Goal: Task Accomplishment & Management: Complete application form

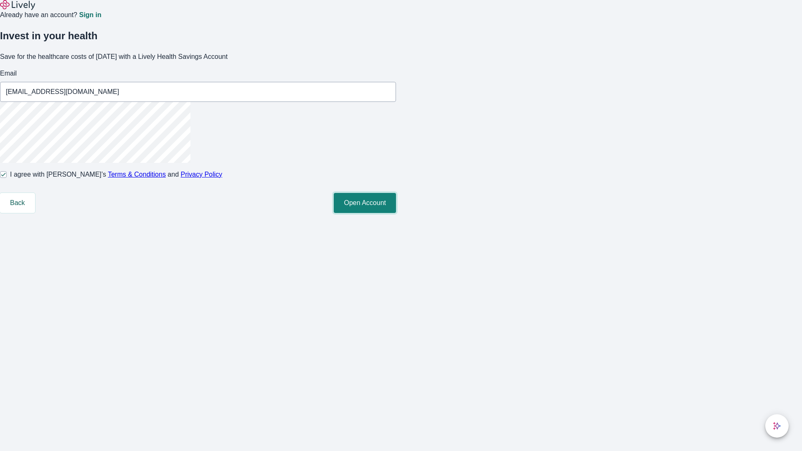
click at [396, 213] on button "Open Account" at bounding box center [365, 203] width 62 height 20
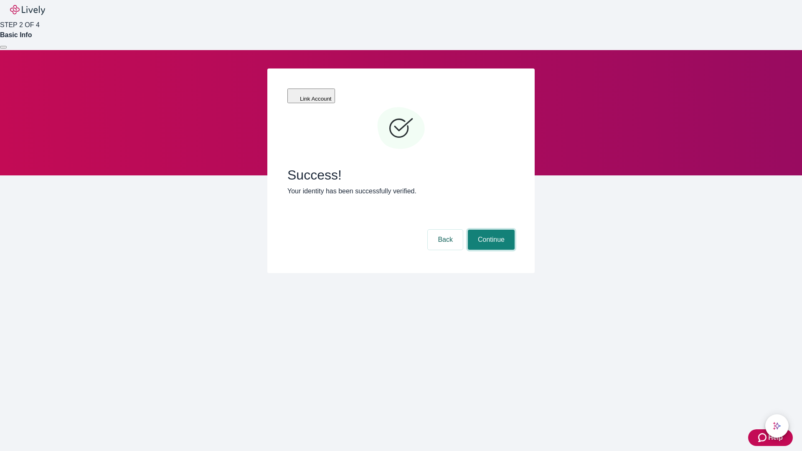
click at [490, 230] on button "Continue" at bounding box center [491, 240] width 47 height 20
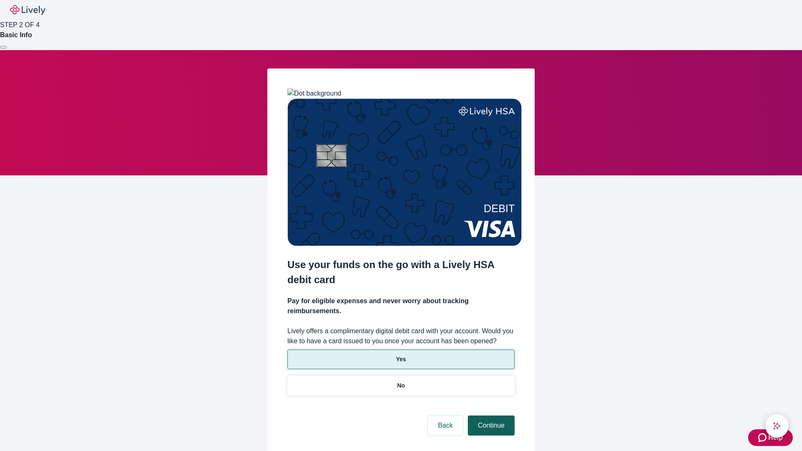
click at [401, 355] on p "Yes" at bounding box center [401, 359] width 10 height 9
click at [490, 416] on button "Continue" at bounding box center [491, 426] width 47 height 20
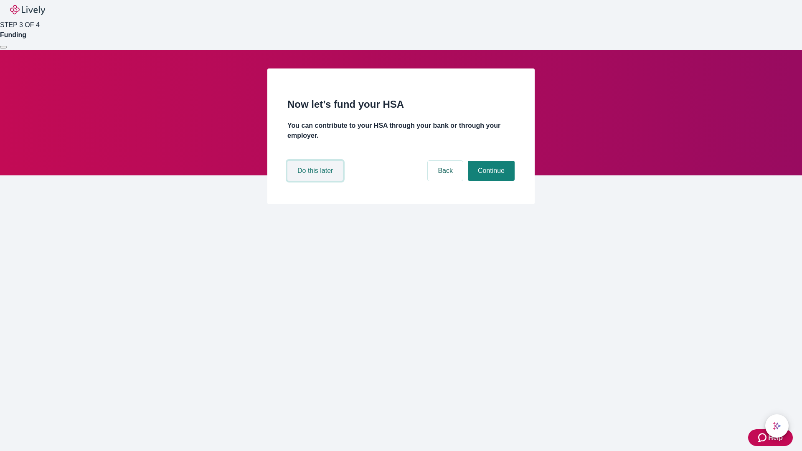
click at [316, 181] on button "Do this later" at bounding box center [315, 171] width 56 height 20
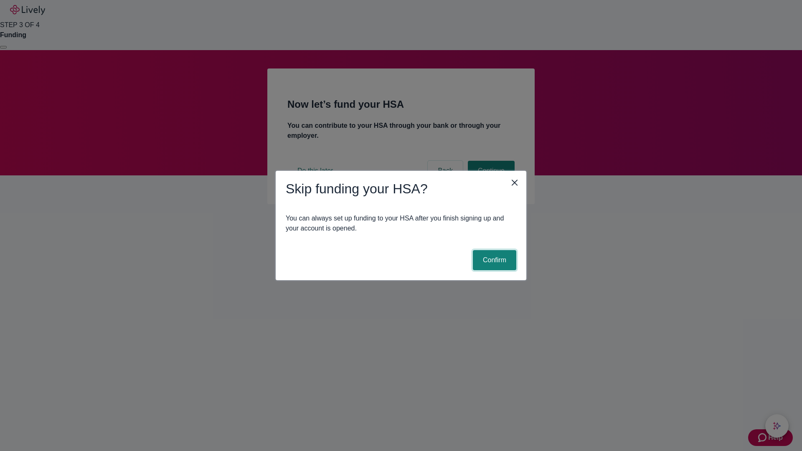
click at [493, 260] on button "Confirm" at bounding box center [494, 260] width 43 height 20
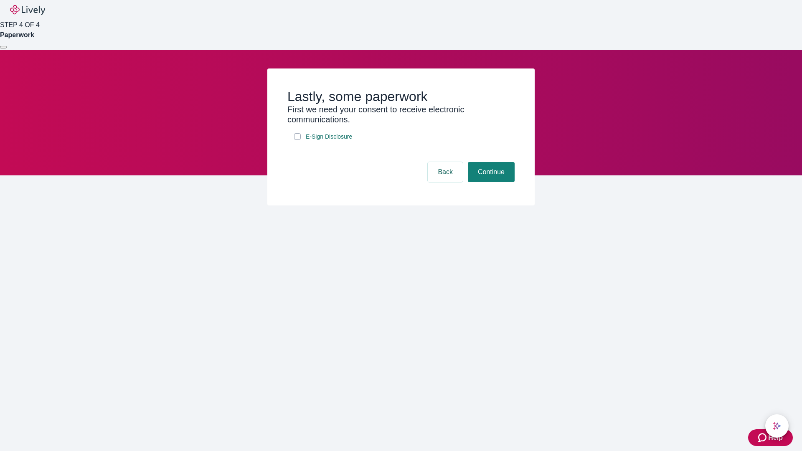
click at [297, 140] on input "E-Sign Disclosure" at bounding box center [297, 136] width 7 height 7
checkbox input "true"
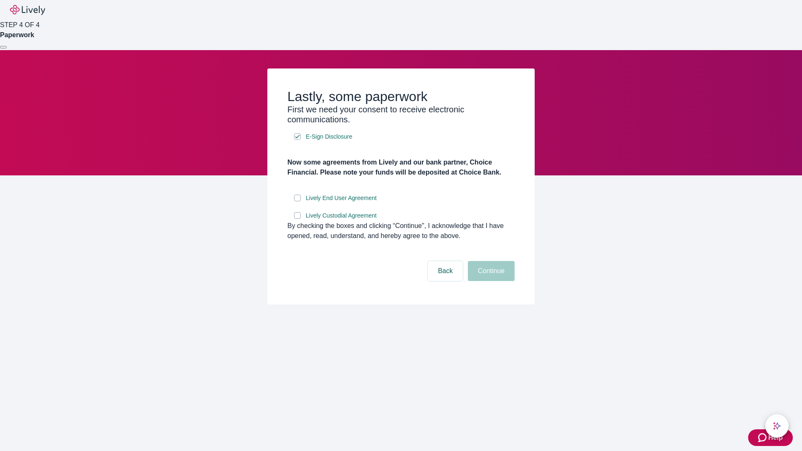
click at [297, 201] on input "Lively End User Agreement" at bounding box center [297, 198] width 7 height 7
checkbox input "true"
click at [297, 219] on input "Lively Custodial Agreement" at bounding box center [297, 215] width 7 height 7
checkbox input "true"
click at [490, 281] on button "Continue" at bounding box center [491, 271] width 47 height 20
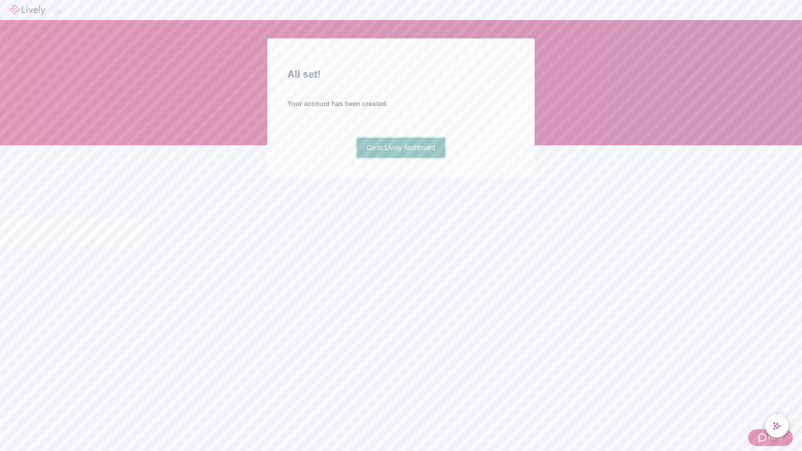
click at [401, 158] on link "Go to Lively dashboard" at bounding box center [401, 148] width 89 height 20
